Goal: Task Accomplishment & Management: Complete application form

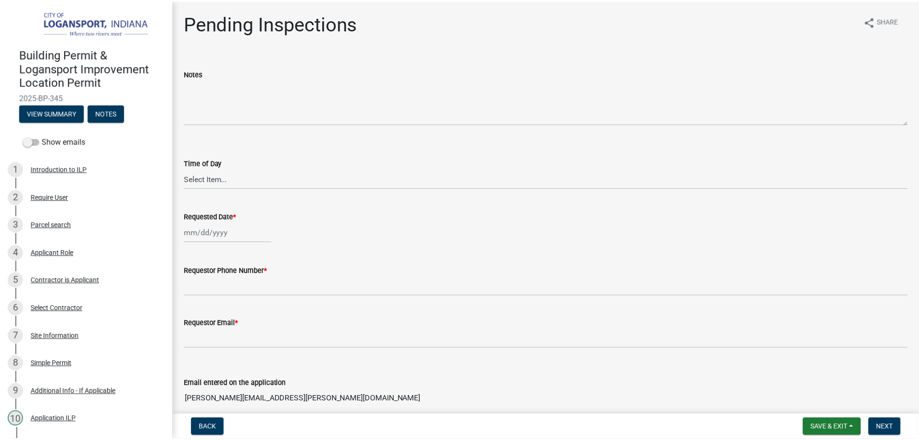
scroll to position [373, 0]
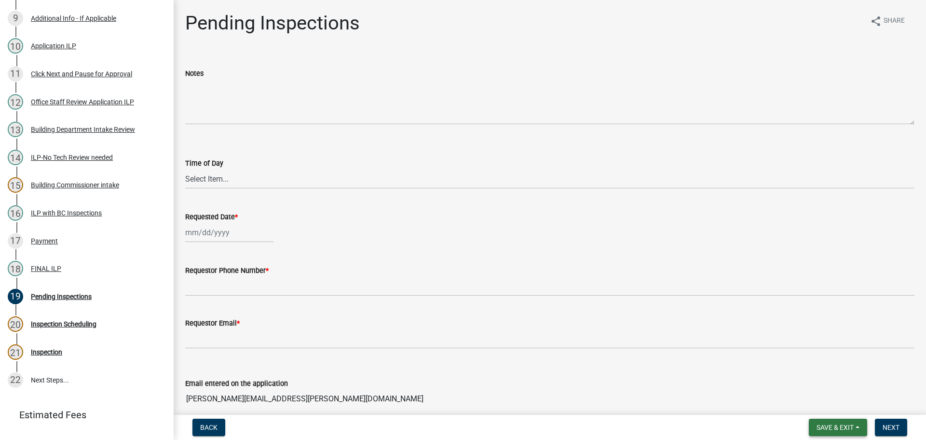
click at [831, 434] on button "Save & Exit" at bounding box center [838, 426] width 58 height 17
click at [832, 408] on button "Save & Exit" at bounding box center [828, 401] width 77 height 23
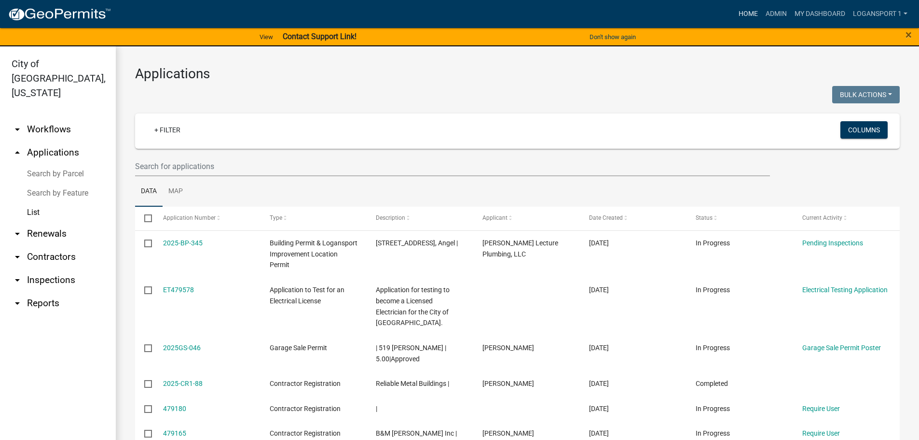
click at [751, 13] on link "Home" at bounding box center [748, 14] width 27 height 18
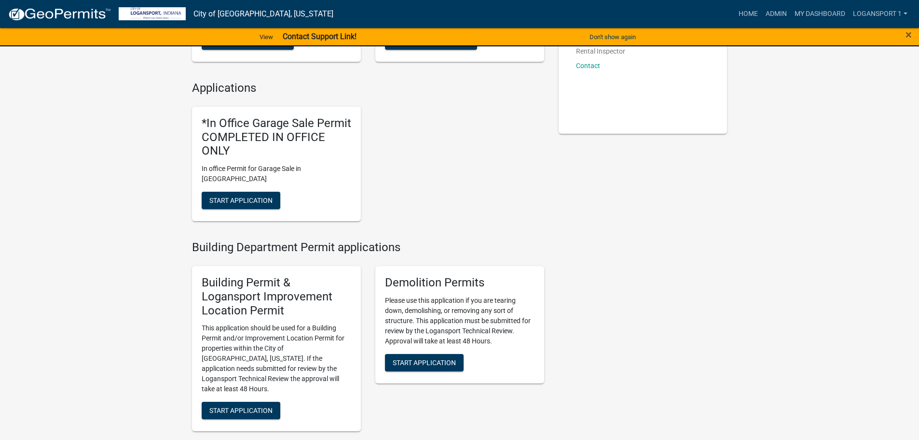
scroll to position [193, 0]
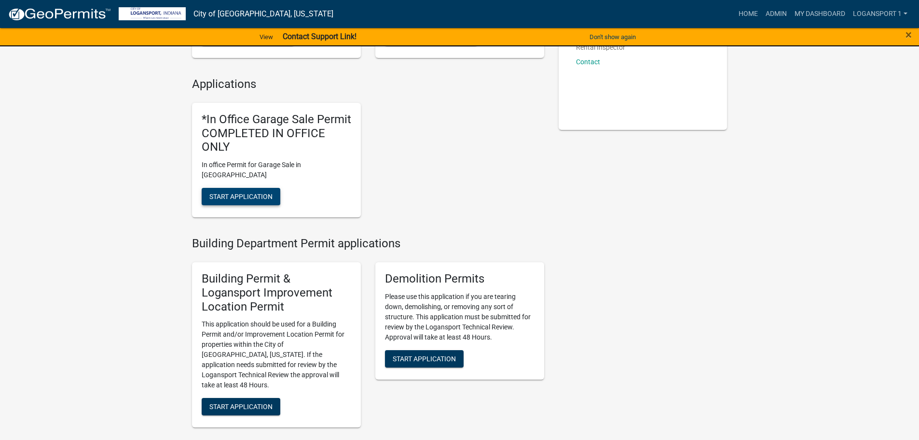
click at [220, 193] on span "Start Application" at bounding box center [240, 197] width 63 height 8
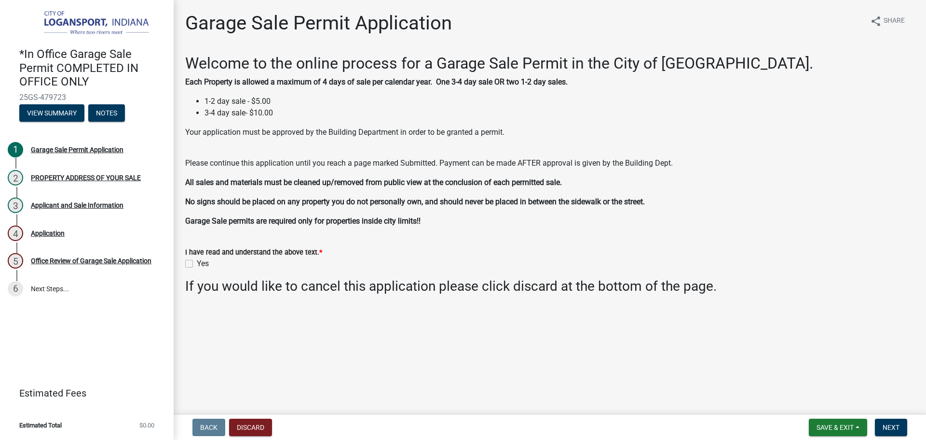
click at [197, 261] on label "Yes" at bounding box center [203, 264] width 12 height 12
click at [197, 261] on input "Yes" at bounding box center [200, 261] width 6 height 6
checkbox input "true"
click at [891, 428] on span "Next" at bounding box center [891, 427] width 17 height 8
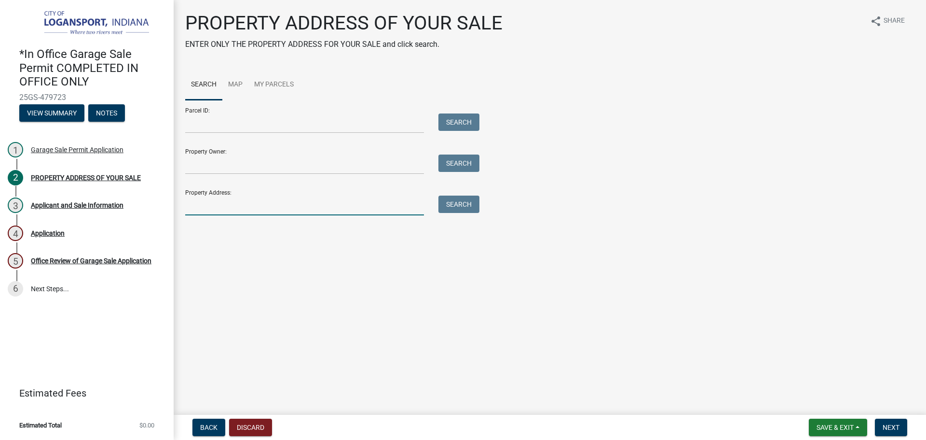
click at [226, 210] on input "Property Address:" at bounding box center [304, 205] width 239 height 20
type input "915 20th"
click at [480, 206] on div "Search" at bounding box center [456, 205] width 51 height 20
click at [473, 207] on button "Search" at bounding box center [459, 203] width 41 height 17
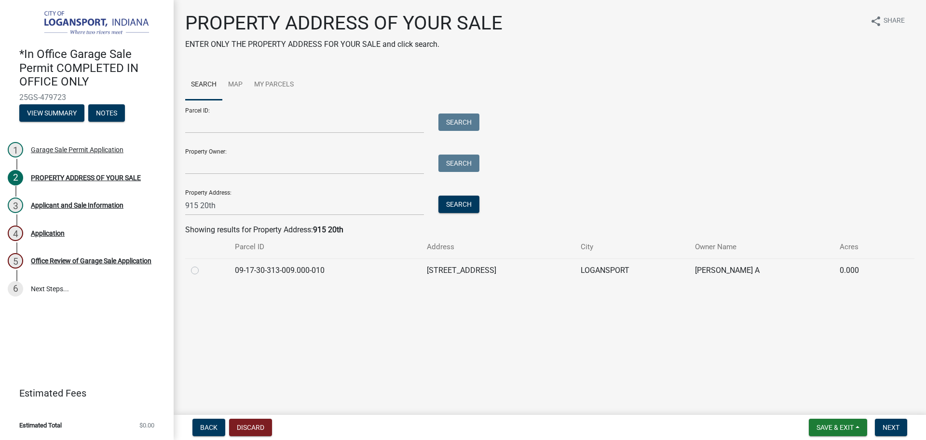
click at [203, 264] on label at bounding box center [203, 264] width 0 height 0
click at [203, 269] on input "radio" at bounding box center [206, 267] width 6 height 6
radio input "true"
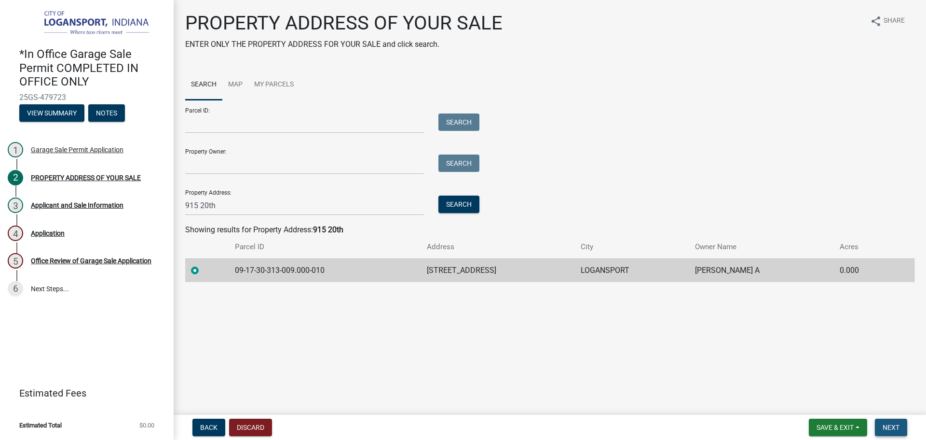
click at [899, 427] on span "Next" at bounding box center [891, 427] width 17 height 8
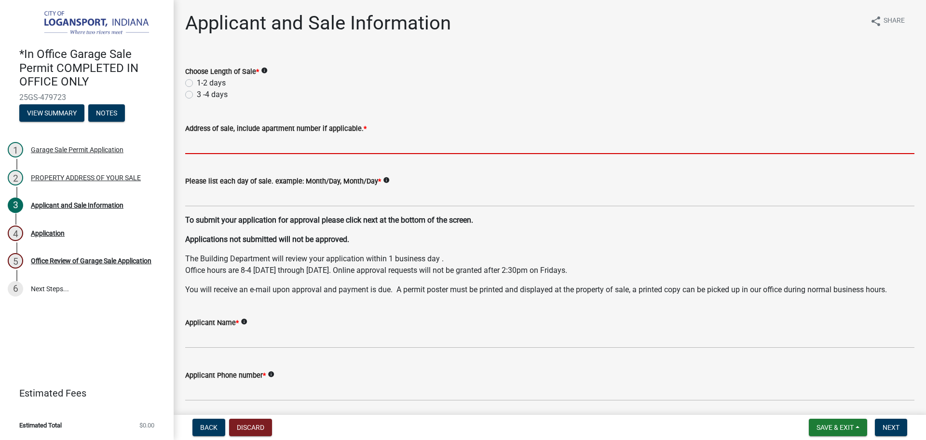
click at [190, 140] on input "Address of sale, include apartment number if applicable. *" at bounding box center [550, 144] width 730 height 20
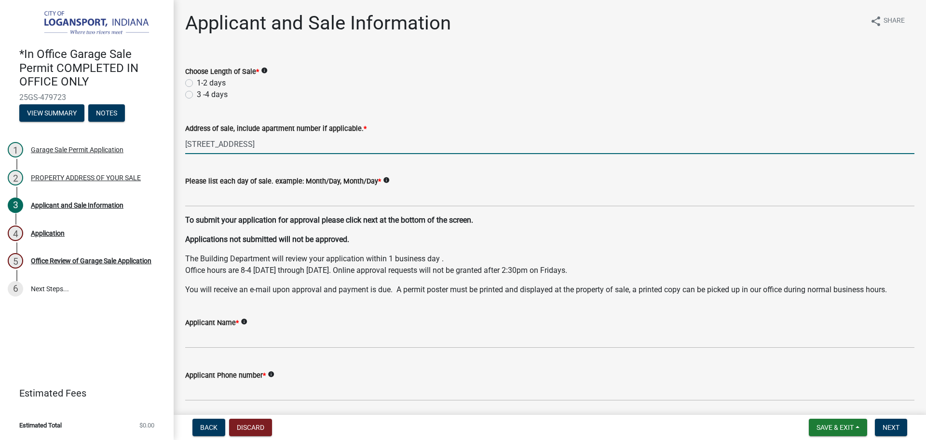
type input "[STREET_ADDRESS]"
click at [197, 84] on label "1-2 days" at bounding box center [211, 83] width 29 height 12
click at [197, 83] on input "1-2 days" at bounding box center [200, 80] width 6 height 6
radio input "true"
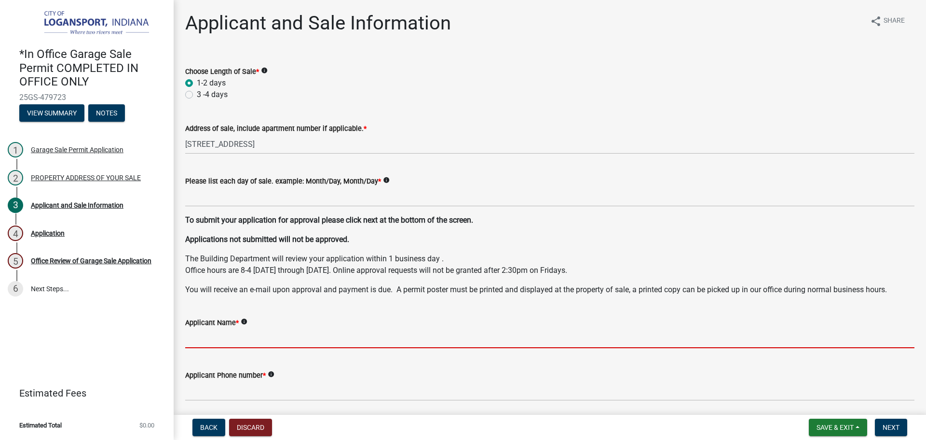
click at [202, 333] on input "Applicant Name *" at bounding box center [550, 338] width 730 height 20
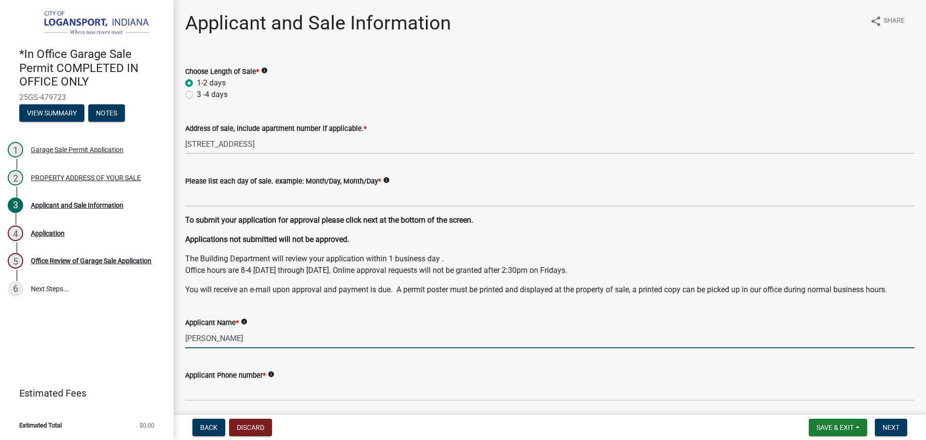
type input "[PERSON_NAME]"
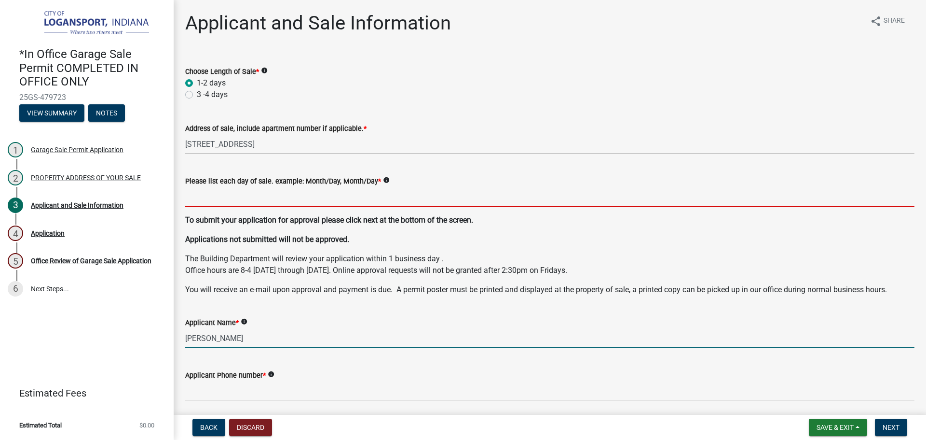
click at [207, 197] on input "Please list each day of sale. example: Month/Day, Month/Day *" at bounding box center [550, 197] width 730 height 20
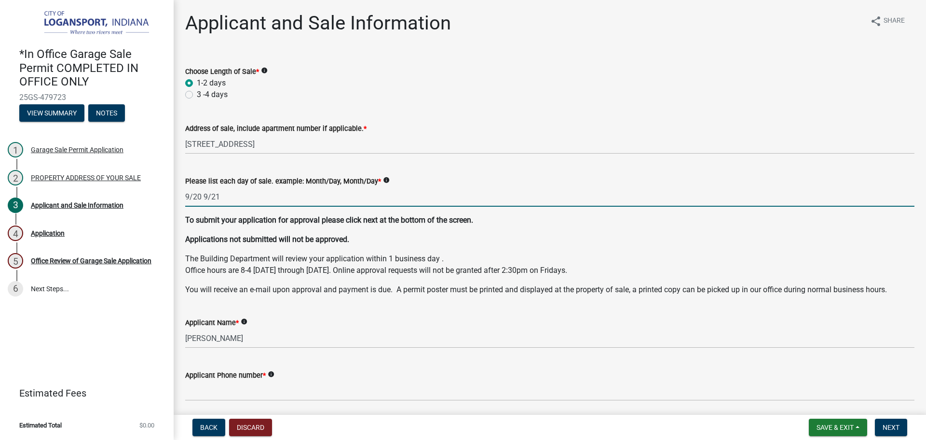
type input "9/20 9/21"
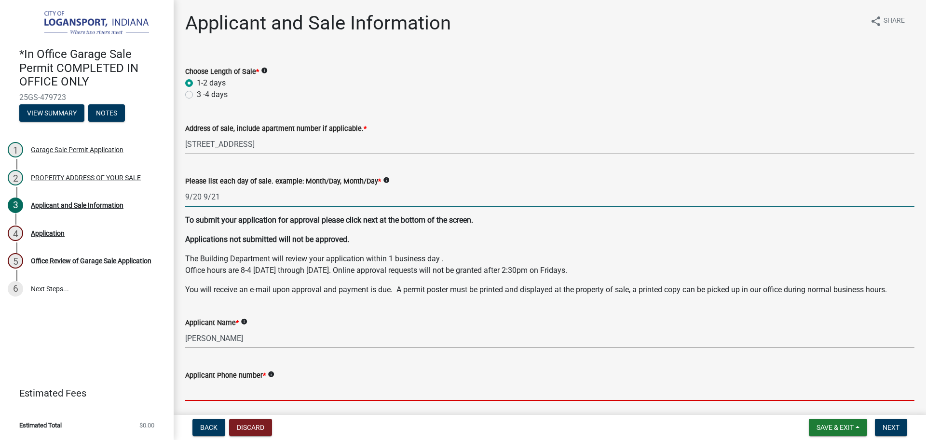
click at [214, 391] on input "Applicant Phone number *" at bounding box center [550, 391] width 730 height 20
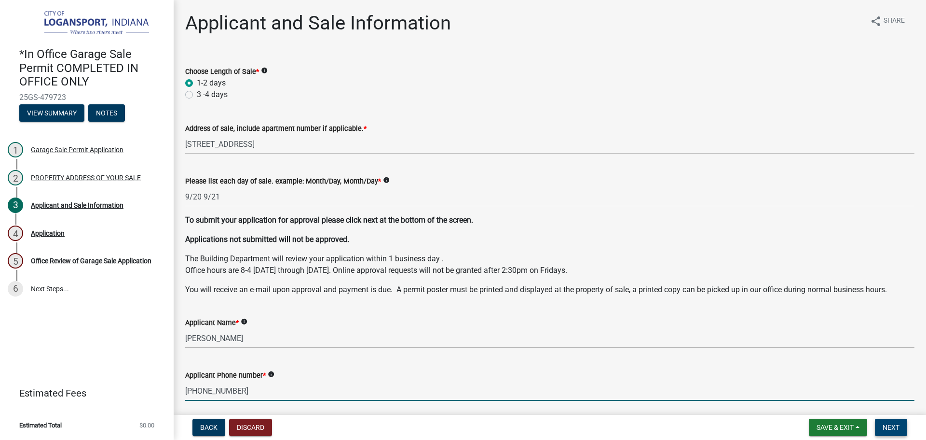
type input "[PHONE_NUMBER]"
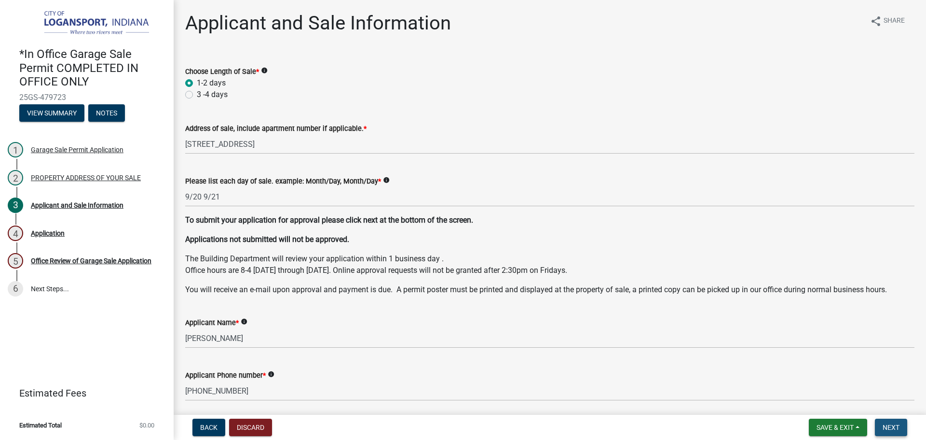
click at [903, 425] on button "Next" at bounding box center [891, 426] width 32 height 17
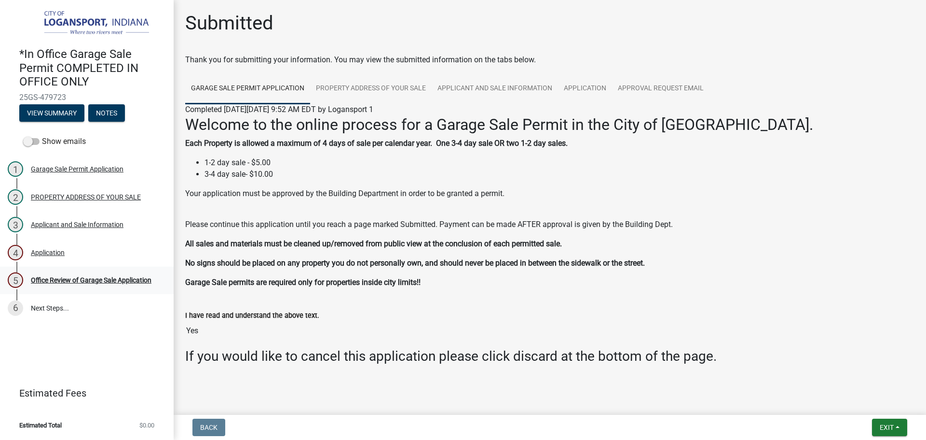
click at [84, 277] on div "Office Review of Garage Sale Application" at bounding box center [91, 279] width 121 height 7
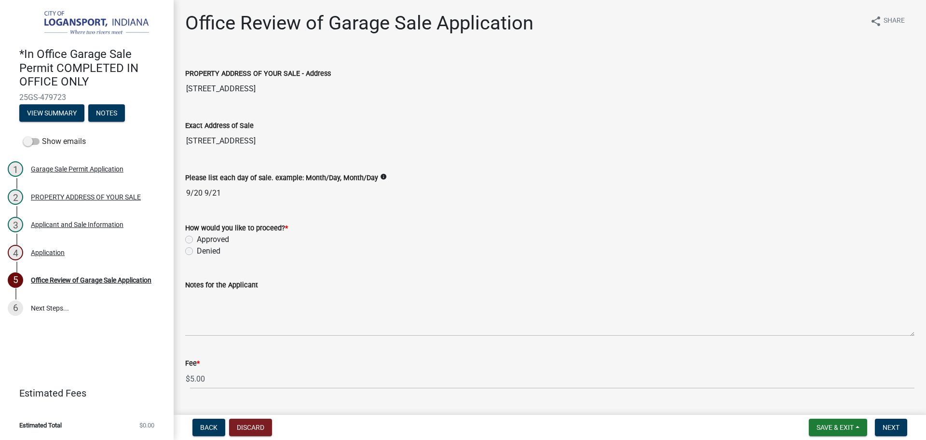
click at [197, 239] on label "Approved" at bounding box center [213, 240] width 32 height 12
click at [197, 239] on input "Approved" at bounding box center [200, 237] width 6 height 6
radio input "true"
click at [895, 426] on span "Next" at bounding box center [891, 427] width 17 height 8
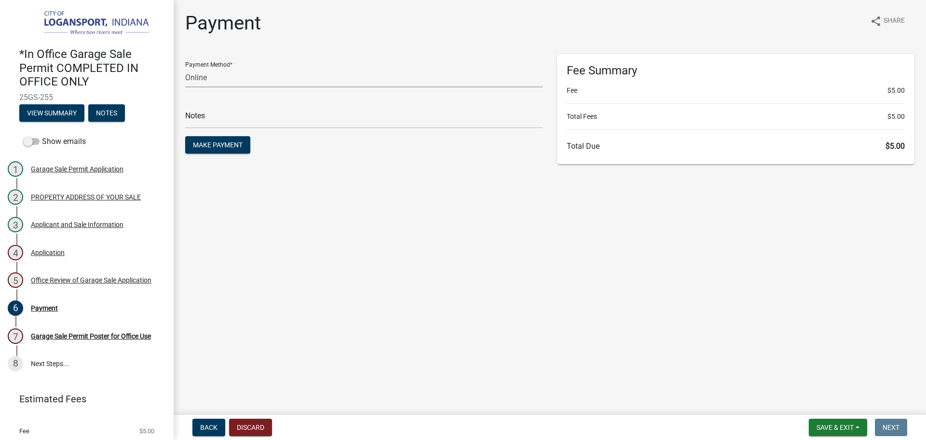
click at [252, 82] on select "Credit Card POS Check Cash Online" at bounding box center [364, 78] width 358 height 20
select select "2: 1"
click at [185, 68] on select "Credit Card POS Check Cash Online" at bounding box center [364, 78] width 358 height 20
click at [251, 120] on input "text" at bounding box center [364, 119] width 358 height 20
type input "118357"
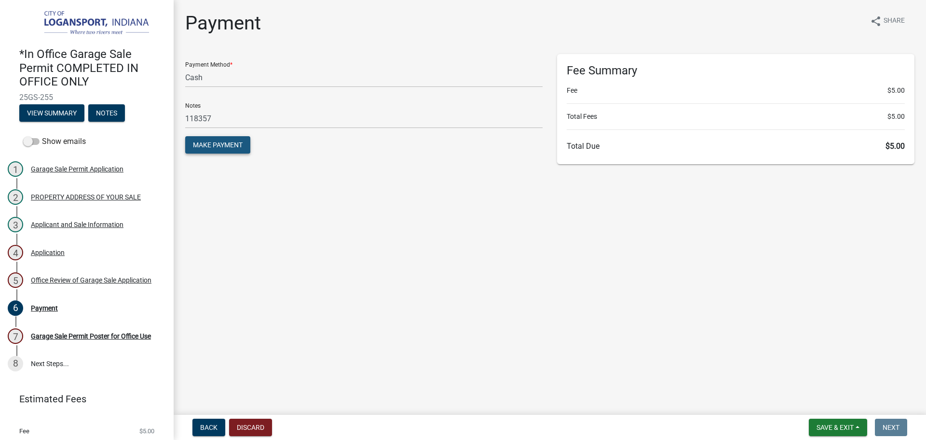
click at [234, 149] on button "Make Payment" at bounding box center [217, 144] width 65 height 17
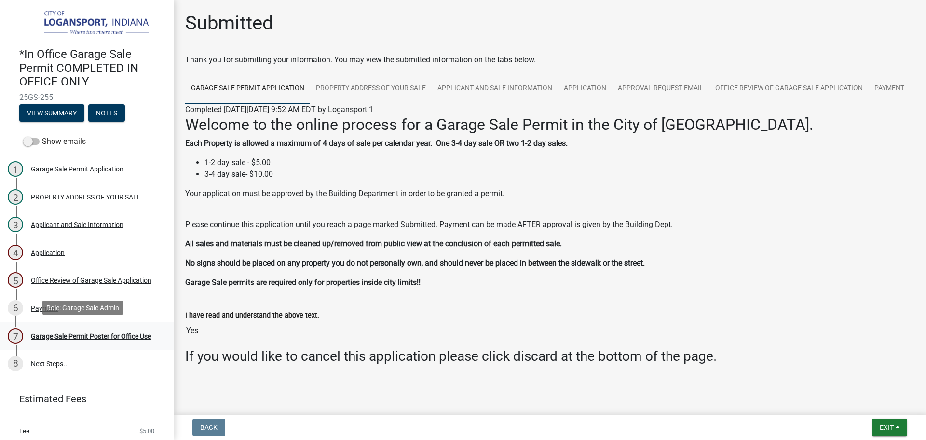
click at [65, 332] on div "Garage Sale Permit Poster for Office Use" at bounding box center [91, 335] width 120 height 7
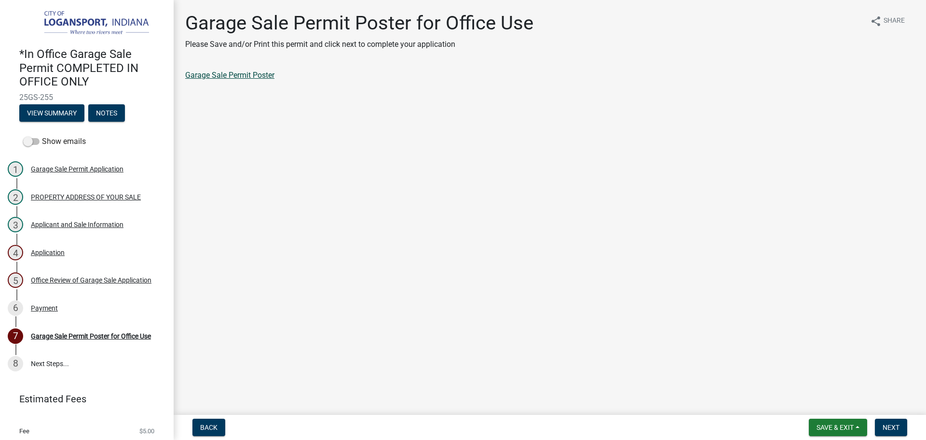
click at [209, 73] on link "Garage Sale Permit Poster" at bounding box center [229, 74] width 89 height 9
click at [893, 432] on button "Next" at bounding box center [891, 426] width 32 height 17
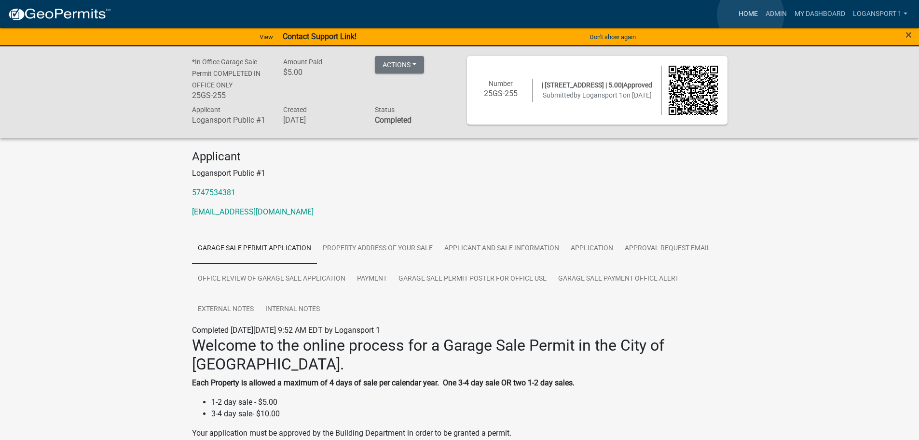
click at [751, 15] on link "Home" at bounding box center [748, 14] width 27 height 18
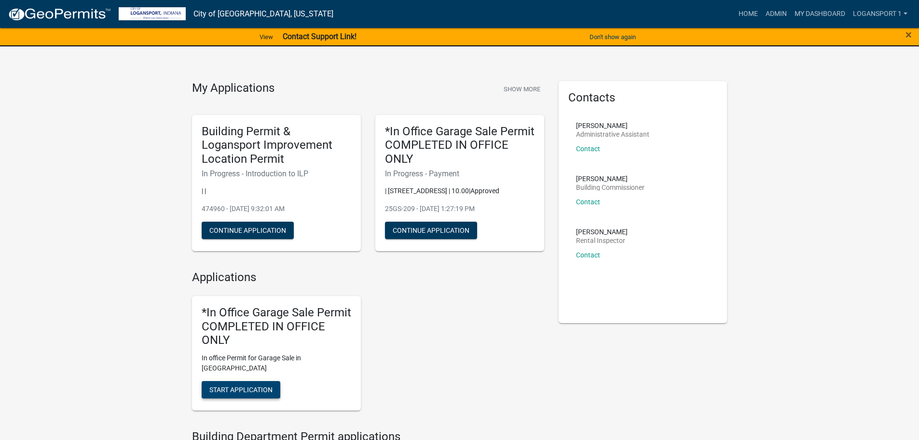
click at [261, 386] on span "Start Application" at bounding box center [240, 390] width 63 height 8
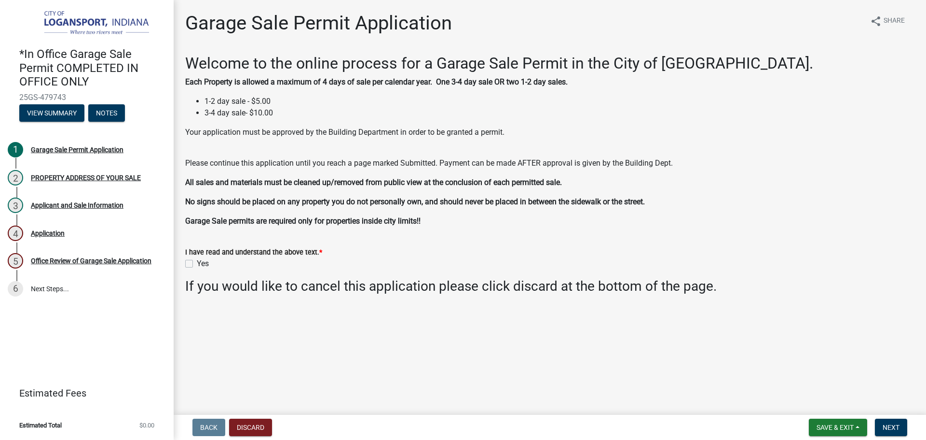
click at [197, 263] on label "Yes" at bounding box center [203, 264] width 12 height 12
click at [197, 263] on input "Yes" at bounding box center [200, 261] width 6 height 6
checkbox input "true"
click at [896, 425] on span "Next" at bounding box center [891, 427] width 17 height 8
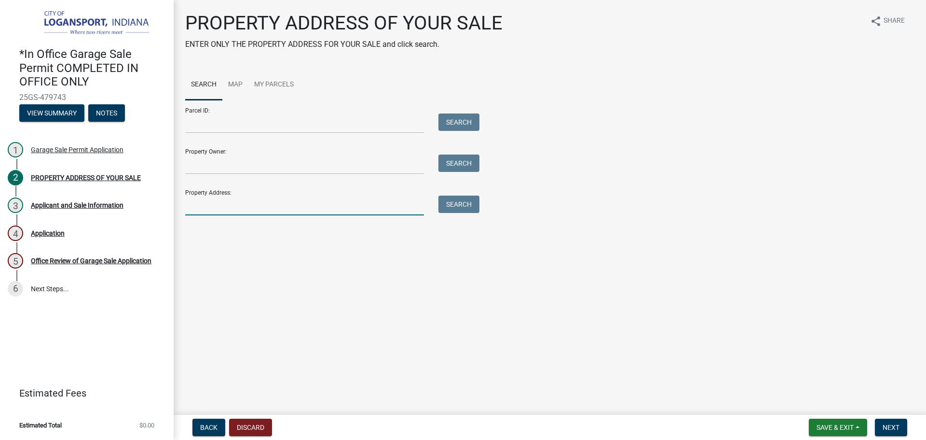
click at [217, 210] on input "Property Address:" at bounding box center [304, 205] width 239 height 20
type input "301 E Co"
click at [441, 204] on button "Search" at bounding box center [459, 203] width 41 height 17
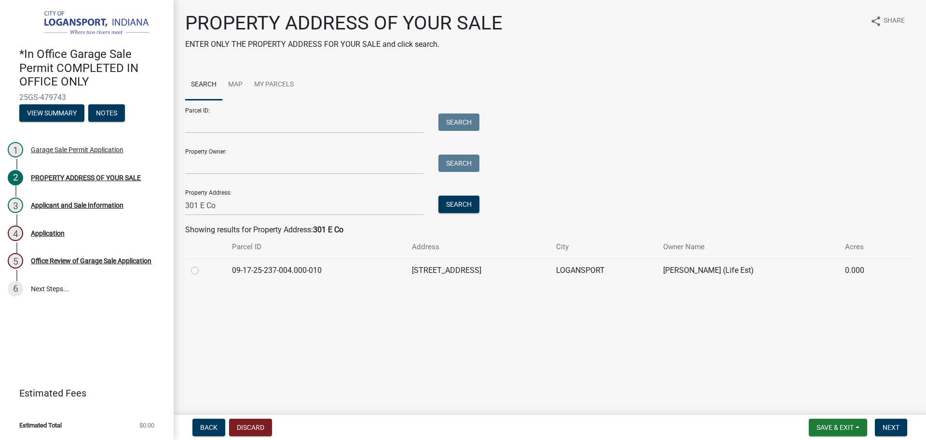
click at [193, 264] on div at bounding box center [205, 270] width 29 height 12
click at [203, 264] on label at bounding box center [203, 264] width 0 height 0
click at [203, 271] on input "radio" at bounding box center [206, 267] width 6 height 6
radio input "true"
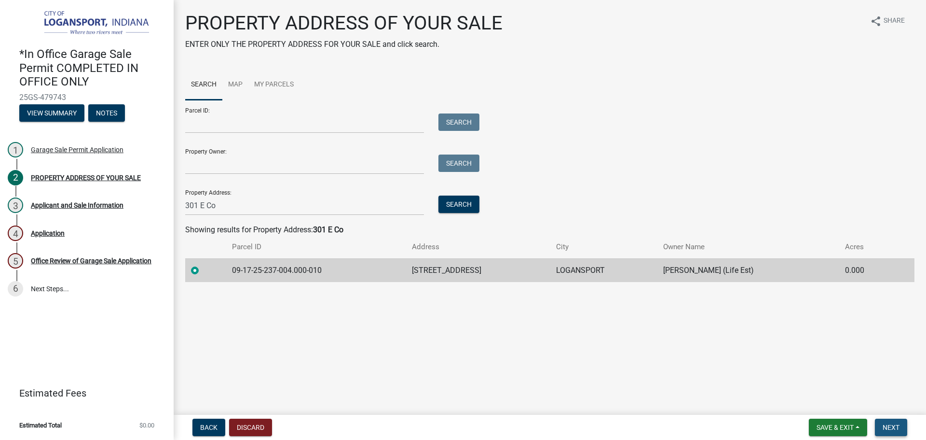
click at [901, 427] on button "Next" at bounding box center [891, 426] width 32 height 17
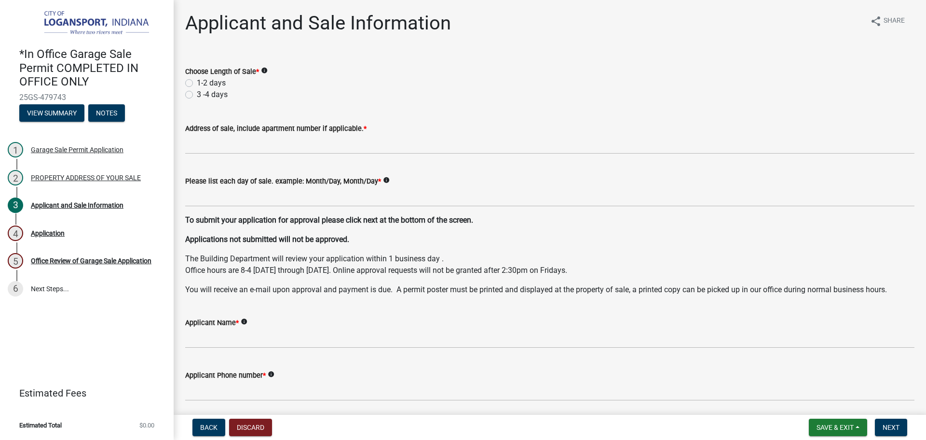
click at [197, 82] on label "1-2 days" at bounding box center [211, 83] width 29 height 12
click at [197, 82] on input "1-2 days" at bounding box center [200, 80] width 6 height 6
radio input "true"
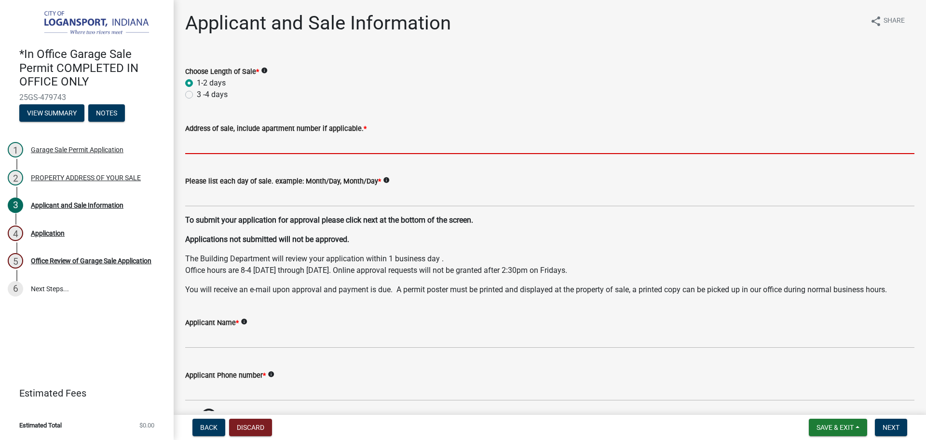
click at [215, 145] on input "Address of sale, include apartment number if applicable. *" at bounding box center [550, 144] width 730 height 20
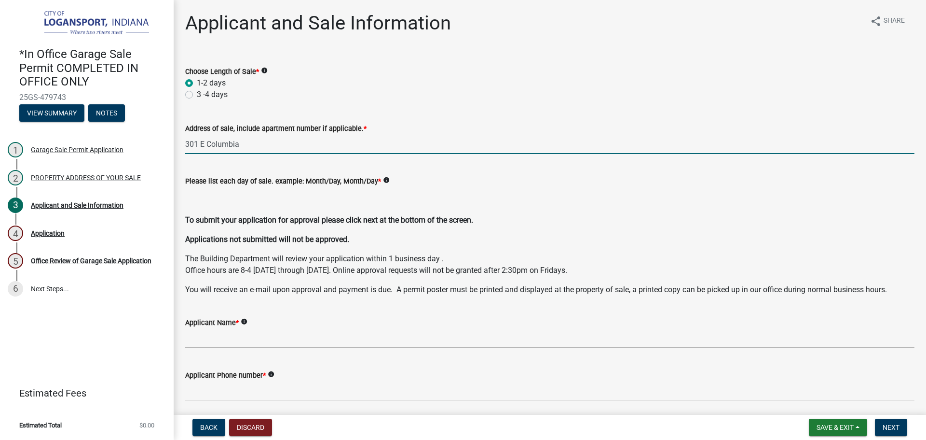
type input "301 E Columbia"
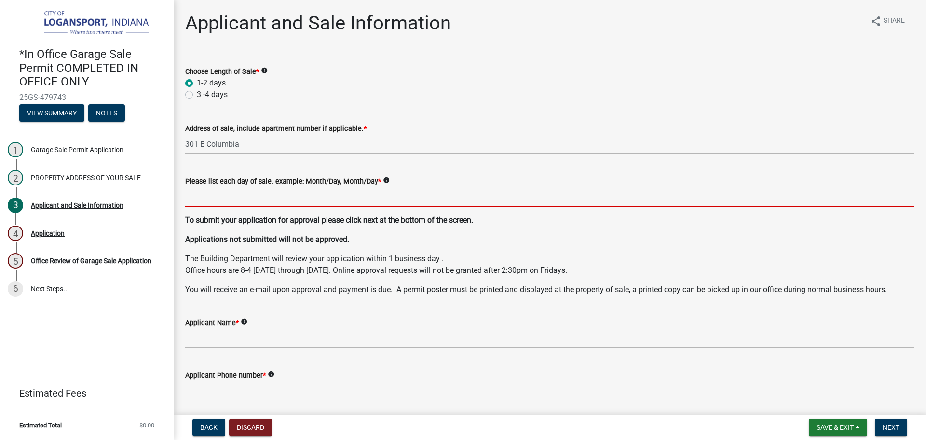
click at [220, 197] on input "Please list each day of sale. example: Month/Day, Month/Day *" at bounding box center [550, 197] width 730 height 20
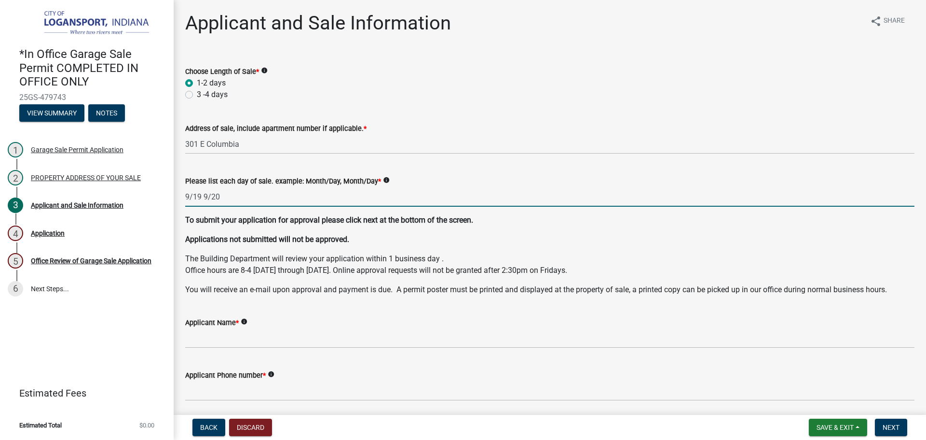
type input "9/19 9/20"
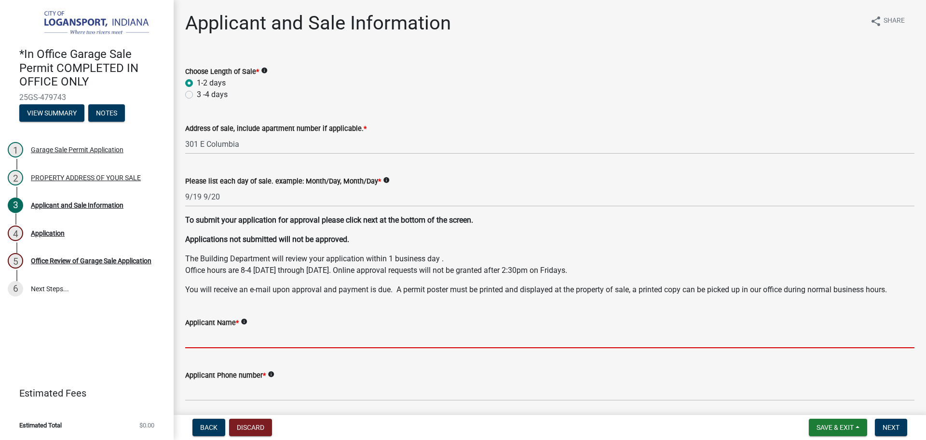
click at [229, 338] on input "Applicant Name *" at bounding box center [550, 338] width 730 height 20
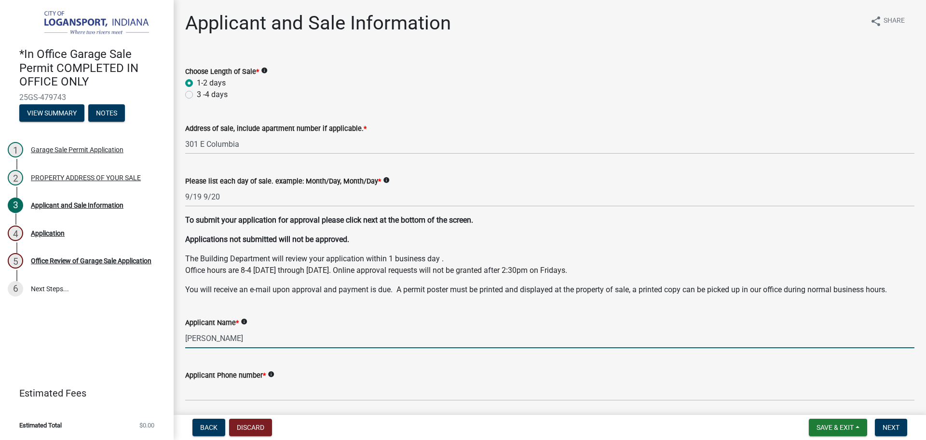
type input "[PERSON_NAME]"
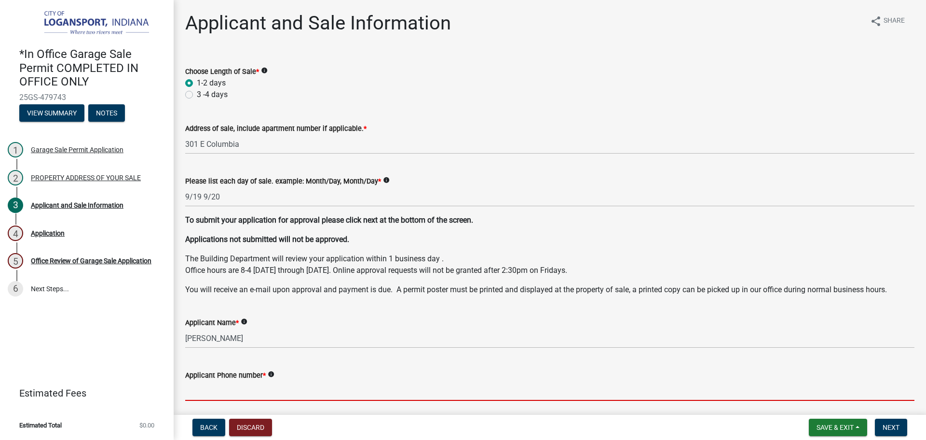
click at [207, 383] on input "Applicant Phone number *" at bounding box center [550, 391] width 730 height 20
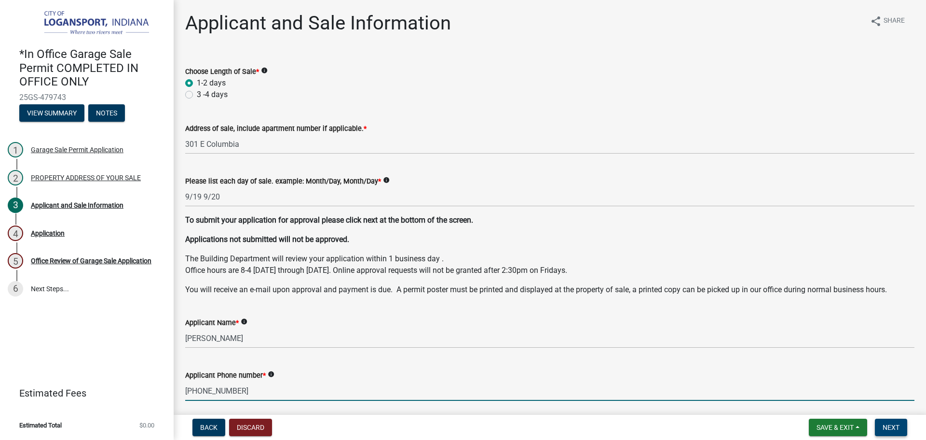
type input "[PHONE_NUMBER]"
click at [890, 425] on span "Next" at bounding box center [891, 427] width 17 height 8
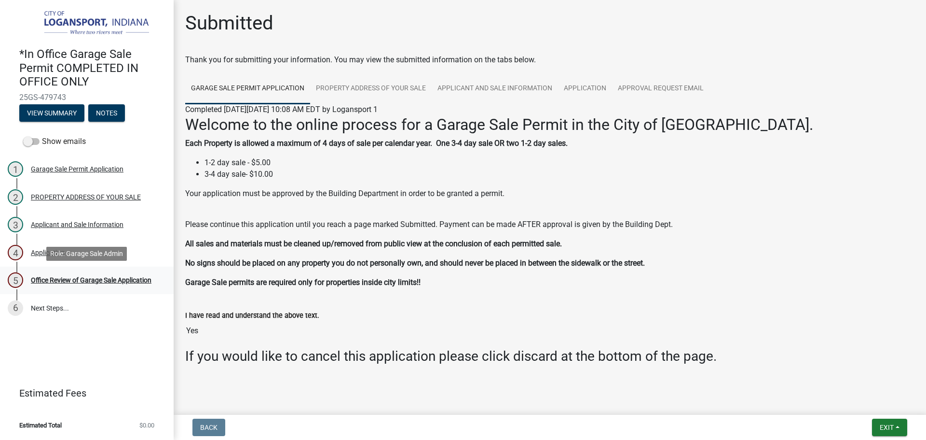
click at [55, 286] on div "5 Office Review of Garage Sale Application" at bounding box center [83, 279] width 151 height 15
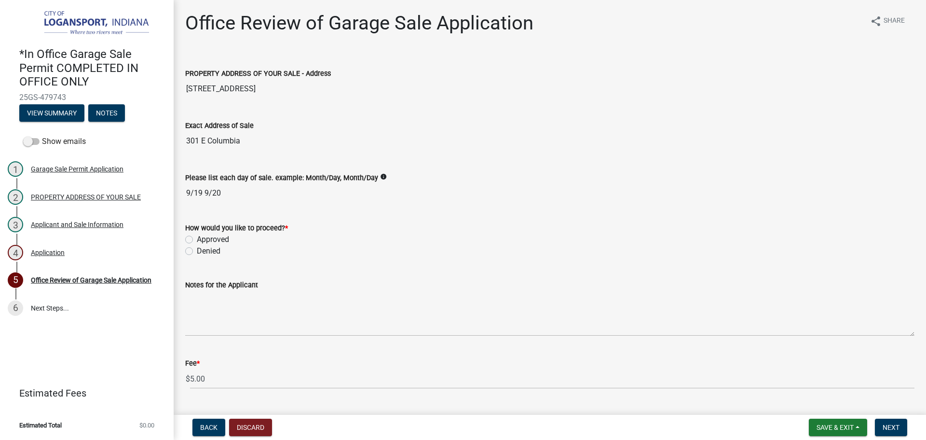
click at [197, 237] on label "Approved" at bounding box center [213, 240] width 32 height 12
click at [197, 237] on input "Approved" at bounding box center [200, 237] width 6 height 6
radio input "true"
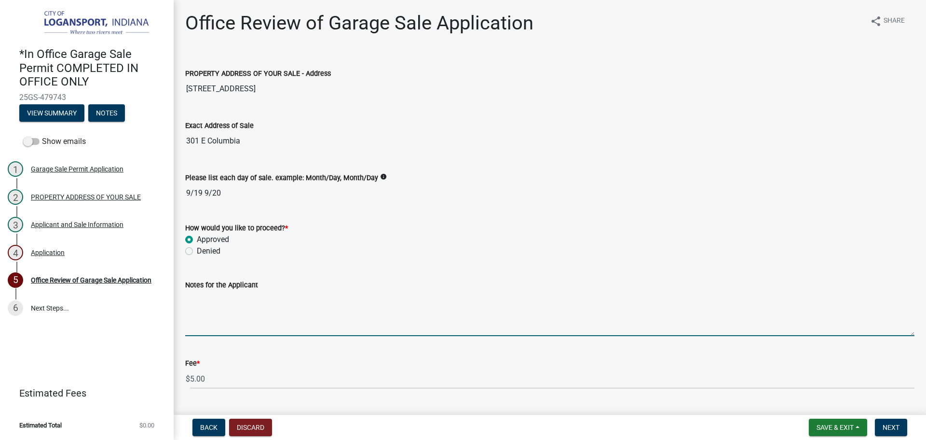
click at [192, 330] on textarea "Notes for the Applicant" at bounding box center [550, 312] width 730 height 45
type textarea "LAST SALE OF THE YEAR"
click at [892, 421] on button "Next" at bounding box center [891, 426] width 32 height 17
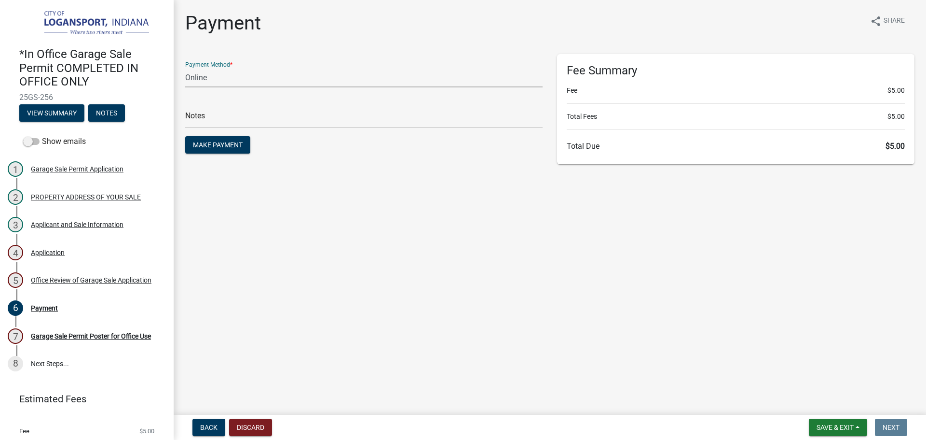
click at [187, 77] on select "Credit Card POS Check Cash Online" at bounding box center [364, 78] width 358 height 20
select select "2: 1"
click at [185, 68] on select "Credit Card POS Check Cash Online" at bounding box center [364, 78] width 358 height 20
click at [207, 130] on form "Payment Method * Credit Card POS Check Cash Online Notes Make Payment" at bounding box center [364, 105] width 358 height 102
click at [212, 123] on input "text" at bounding box center [364, 119] width 358 height 20
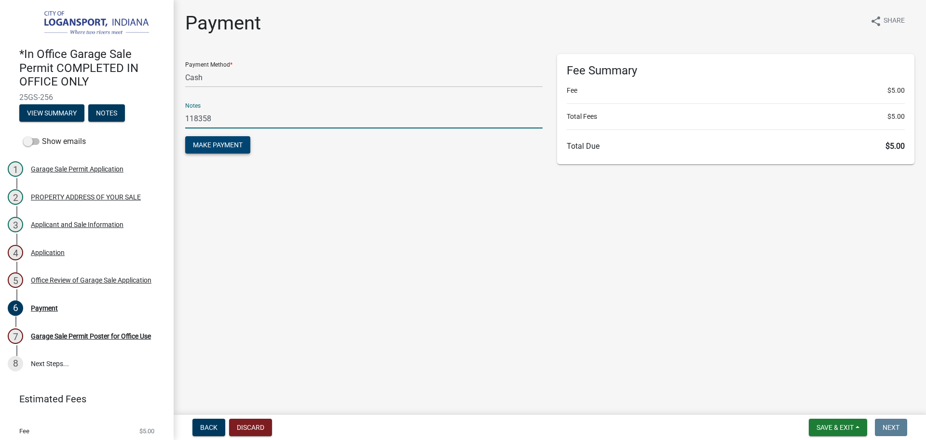
type input "118358"
click at [220, 145] on span "Make Payment" at bounding box center [218, 145] width 50 height 8
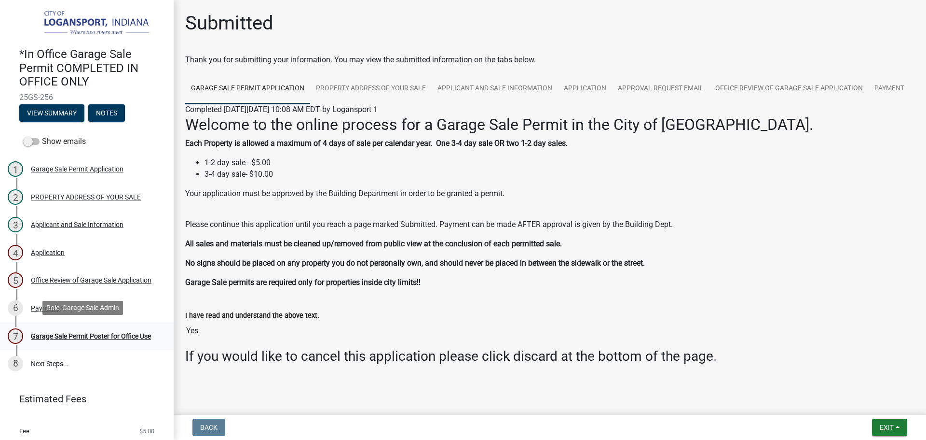
click at [85, 334] on div "Garage Sale Permit Poster for Office Use" at bounding box center [91, 335] width 120 height 7
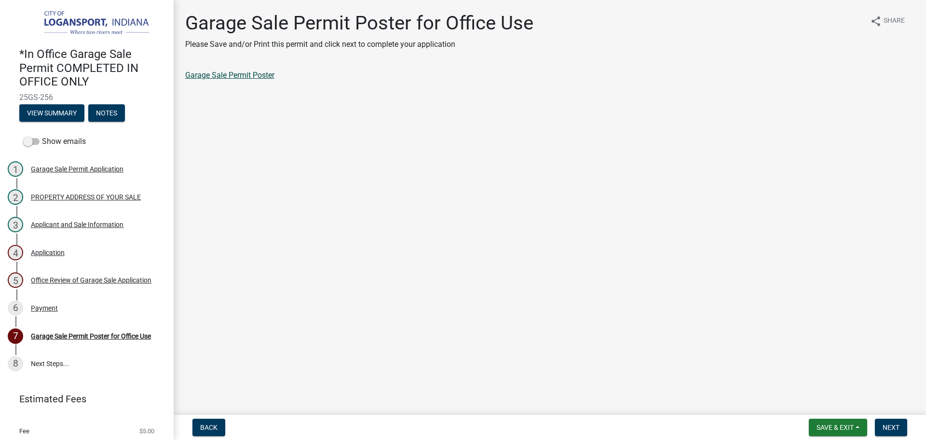
click at [247, 75] on link "Garage Sale Permit Poster" at bounding box center [229, 74] width 89 height 9
click at [891, 429] on span "Next" at bounding box center [891, 427] width 17 height 8
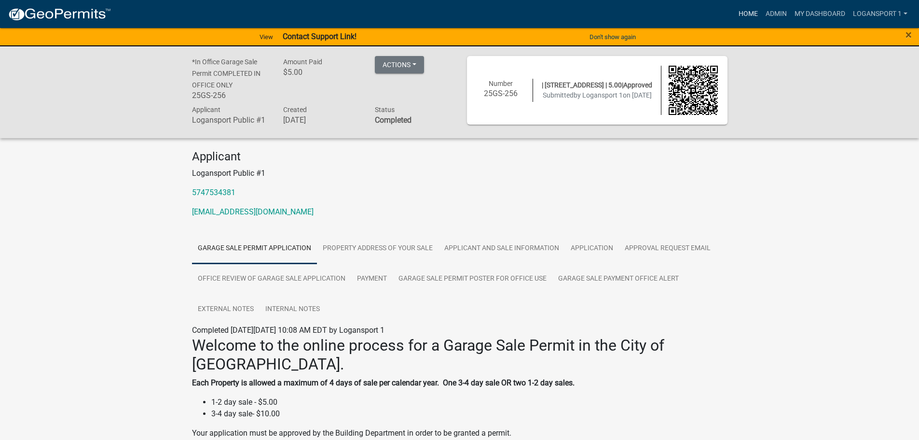
click at [741, 19] on link "Home" at bounding box center [748, 14] width 27 height 18
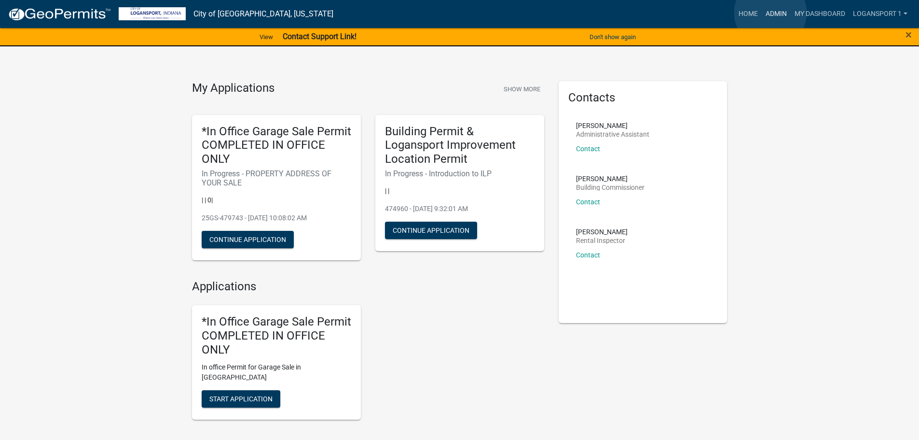
click at [771, 13] on link "Admin" at bounding box center [776, 14] width 29 height 18
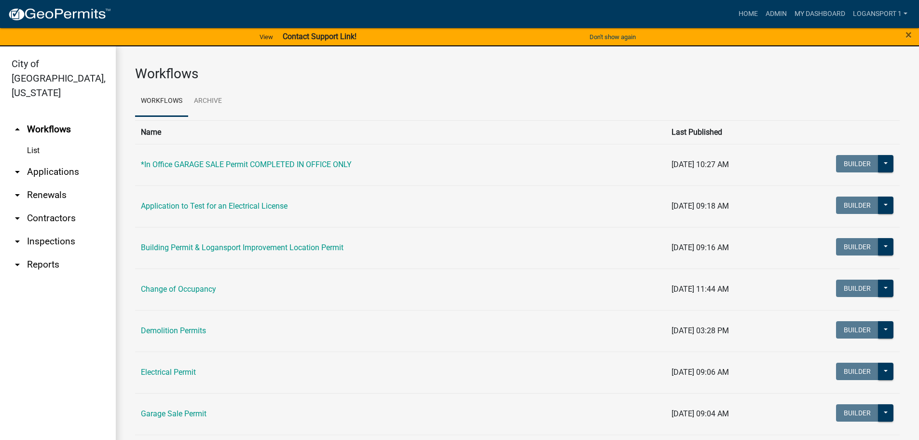
drag, startPoint x: 41, startPoint y: 157, endPoint x: 36, endPoint y: 174, distance: 17.7
click at [41, 160] on link "arrow_drop_down Applications" at bounding box center [58, 171] width 116 height 23
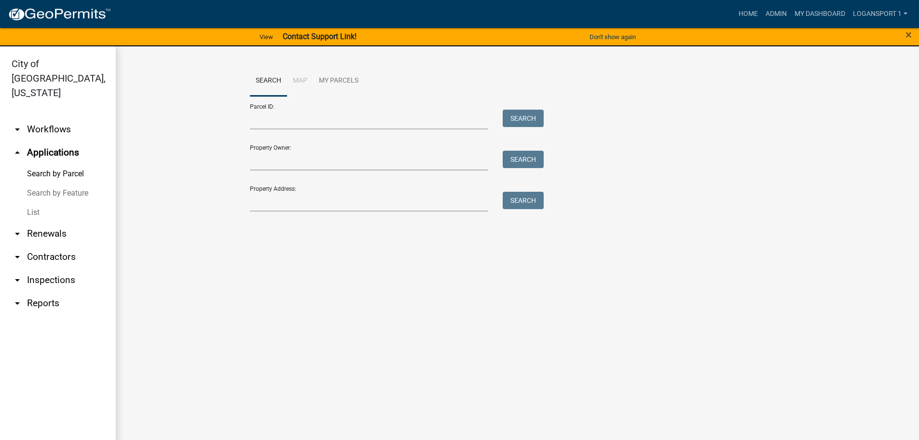
click at [29, 203] on link "List" at bounding box center [58, 212] width 116 height 19
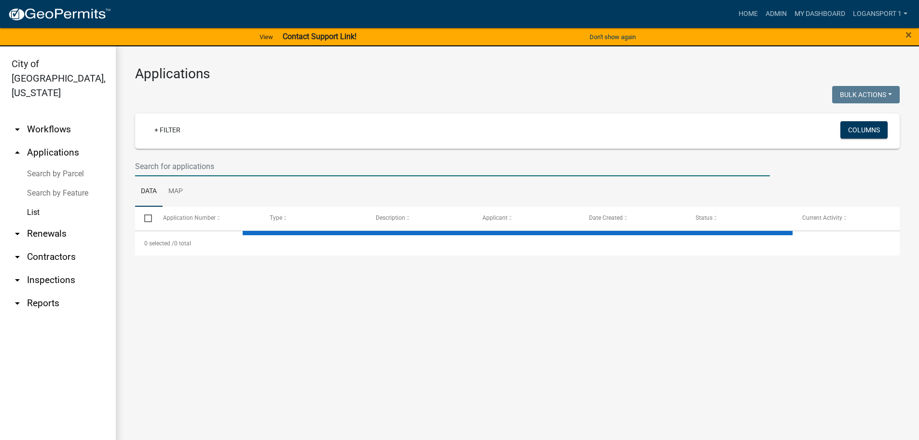
click at [215, 169] on input "text" at bounding box center [452, 166] width 635 height 20
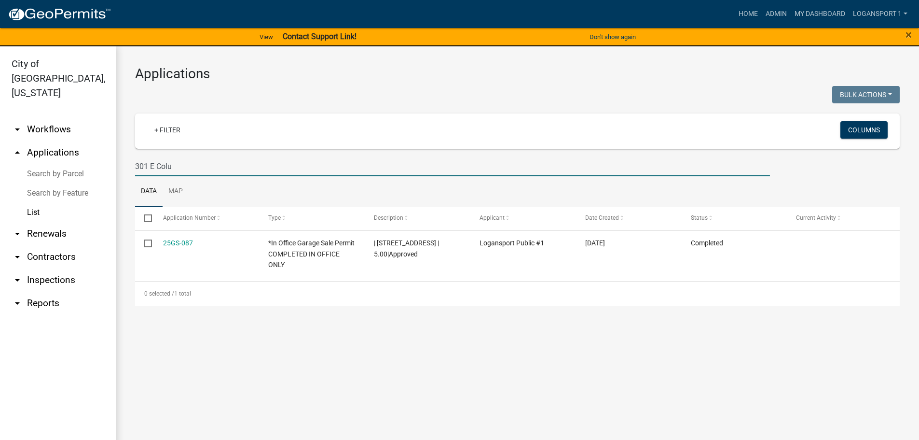
type input "301 E Colu"
